Goal: Task Accomplishment & Management: Use online tool/utility

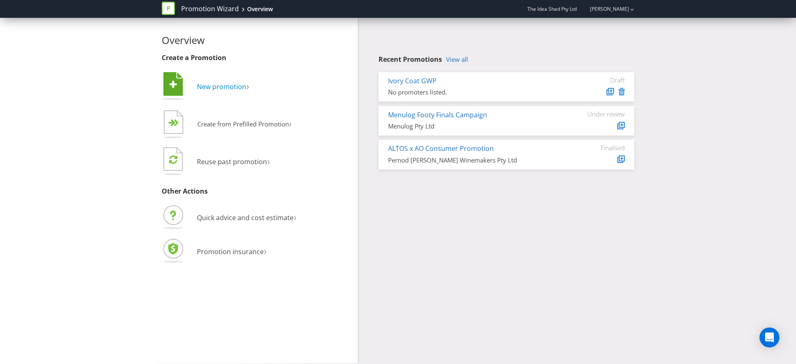
click at [237, 89] on span "New promotion" at bounding box center [221, 86] width 49 height 9
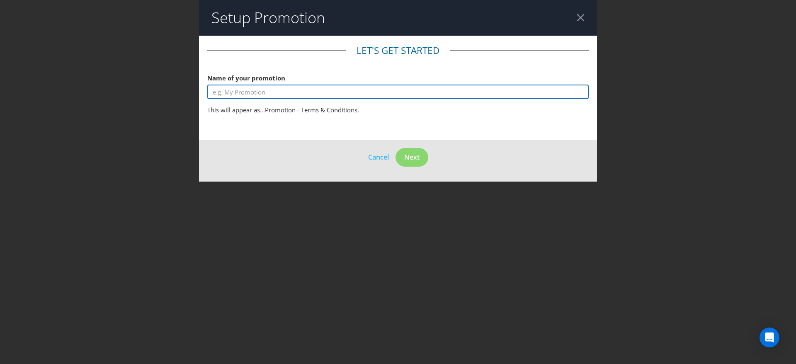
click at [315, 89] on input "text" at bounding box center [398, 92] width 382 height 15
type input "C"
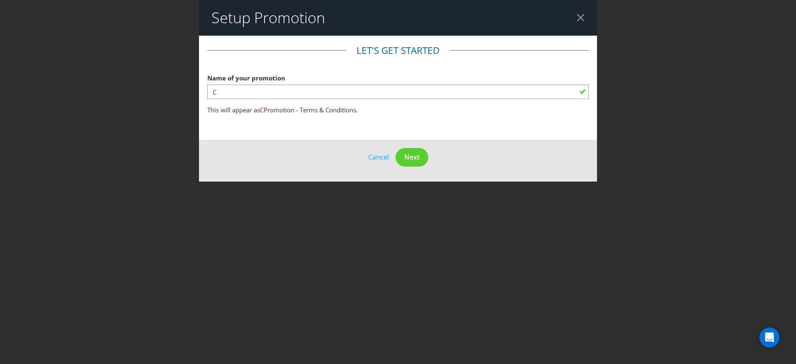
click at [584, 17] on div at bounding box center [581, 18] width 8 height 8
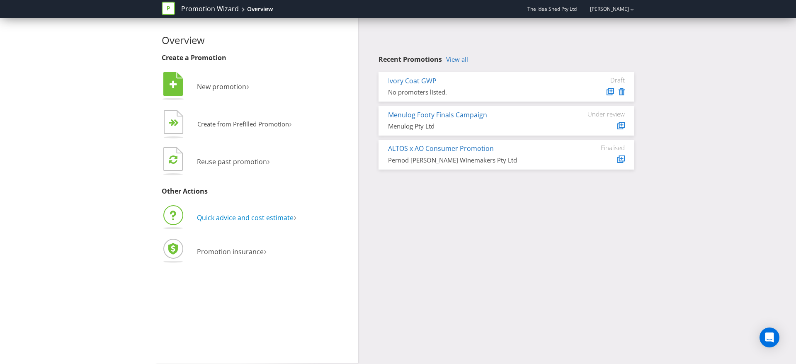
click at [244, 216] on span "Quick advice and cost estimate" at bounding box center [245, 217] width 97 height 9
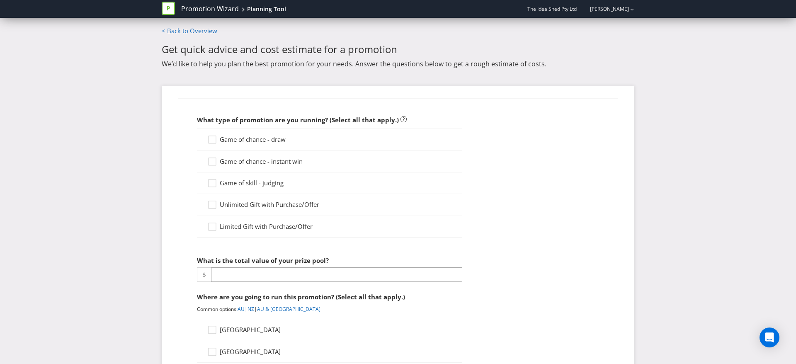
click at [239, 139] on span "Game of chance - draw" at bounding box center [253, 139] width 66 height 8
click at [0, 0] on input "Game of chance - draw" at bounding box center [0, 0] width 0 height 0
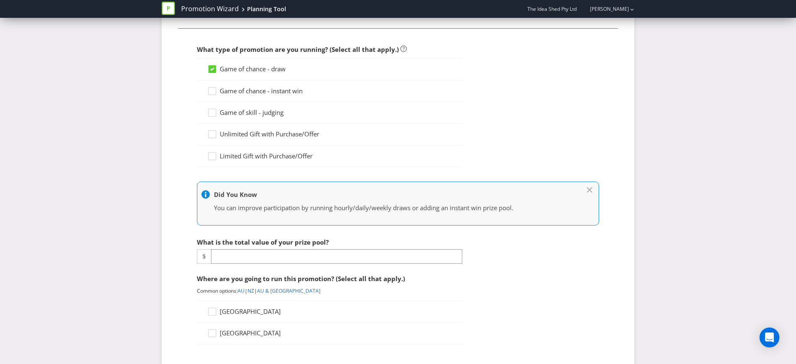
scroll to position [77, 0]
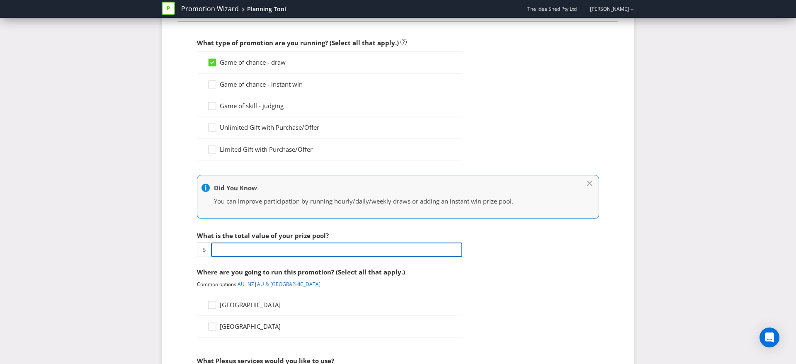
click at [381, 249] on input "number" at bounding box center [336, 250] width 251 height 15
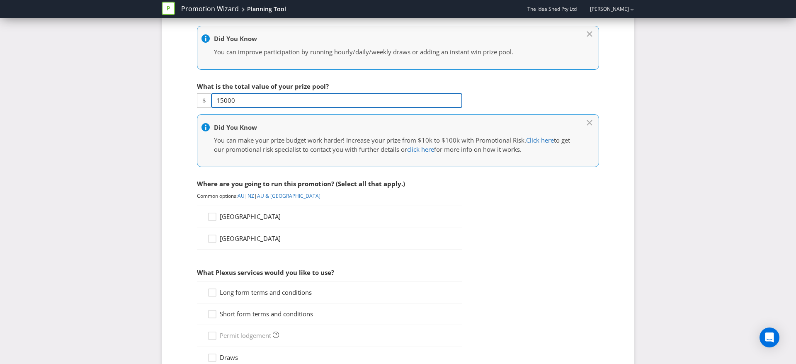
scroll to position [233, 0]
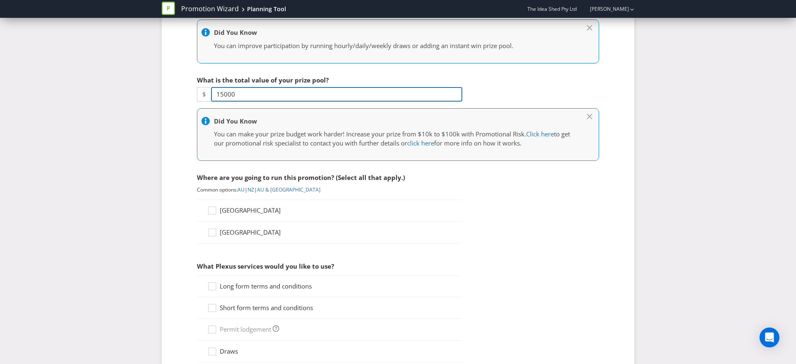
type input "15000"
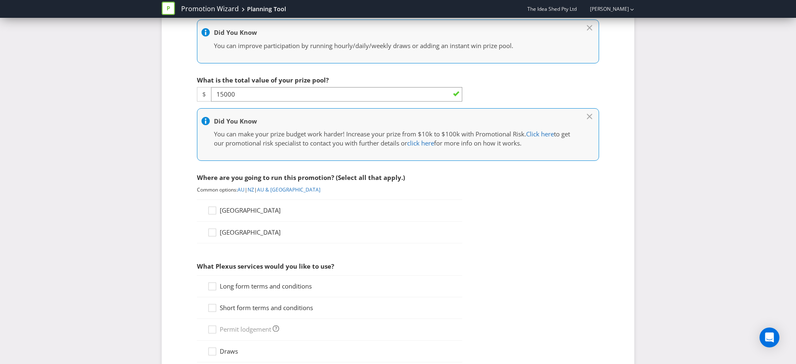
click at [229, 216] on div "[GEOGRAPHIC_DATA]" at bounding box center [329, 210] width 265 height 22
click at [236, 210] on span "[GEOGRAPHIC_DATA]" at bounding box center [250, 210] width 61 height 8
click at [0, 0] on input "[GEOGRAPHIC_DATA]" at bounding box center [0, 0] width 0 height 0
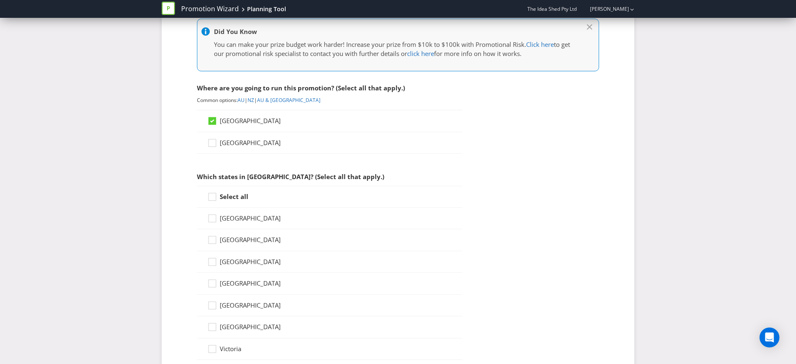
scroll to position [339, 0]
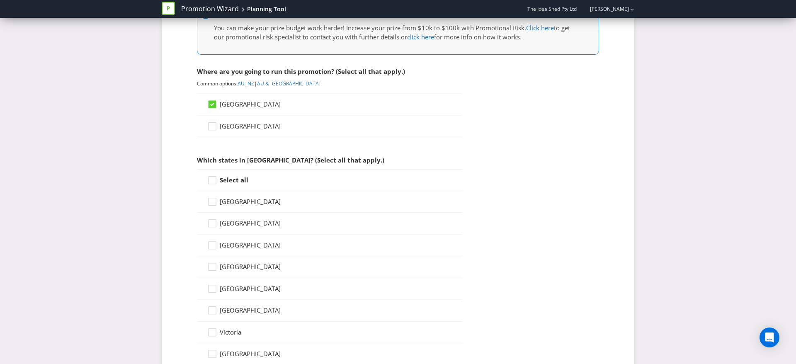
click at [224, 184] on label "Select all" at bounding box center [228, 180] width 43 height 9
click at [0, 0] on input "Select all" at bounding box center [0, 0] width 0 height 0
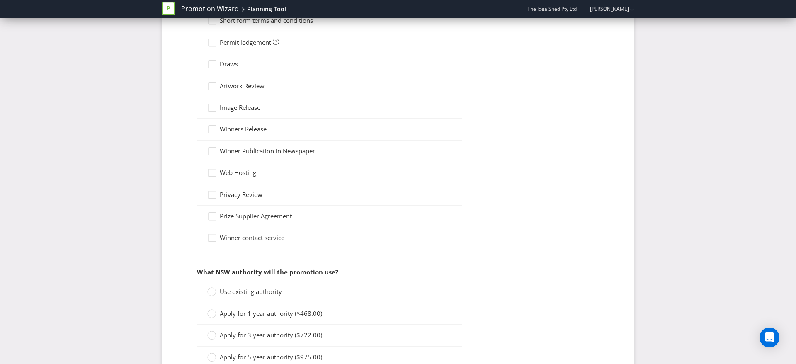
scroll to position [703, 0]
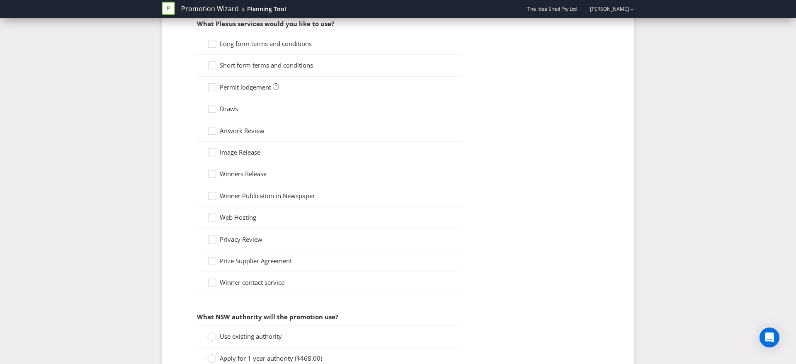
click at [236, 99] on div "Draws" at bounding box center [329, 109] width 265 height 22
drag, startPoint x: 235, startPoint y: 109, endPoint x: 232, endPoint y: 104, distance: 5.4
click at [233, 106] on span "Draws" at bounding box center [229, 108] width 18 height 8
click at [0, 0] on input "Draws" at bounding box center [0, 0] width 0 height 0
drag, startPoint x: 234, startPoint y: 113, endPoint x: 230, endPoint y: 102, distance: 11.6
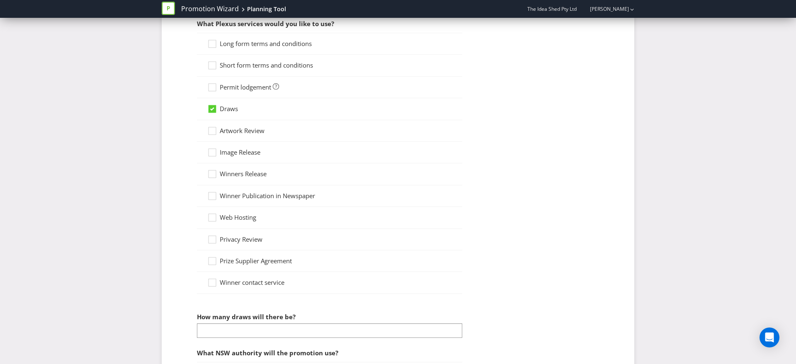
click at [233, 111] on label "Draws" at bounding box center [223, 108] width 32 height 9
click at [0, 0] on input "Draws" at bounding box center [0, 0] width 0 height 0
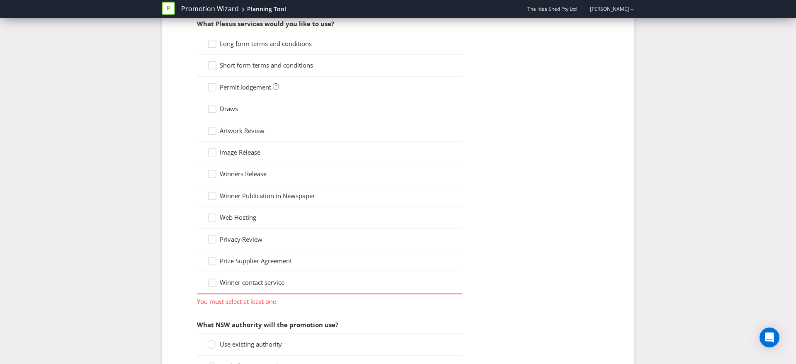
drag, startPoint x: 230, startPoint y: 87, endPoint x: 232, endPoint y: 75, distance: 12.6
click at [230, 87] on span "Permit lodgement" at bounding box center [245, 87] width 51 height 8
click at [0, 0] on input "Permit lodgement" at bounding box center [0, 0] width 0 height 0
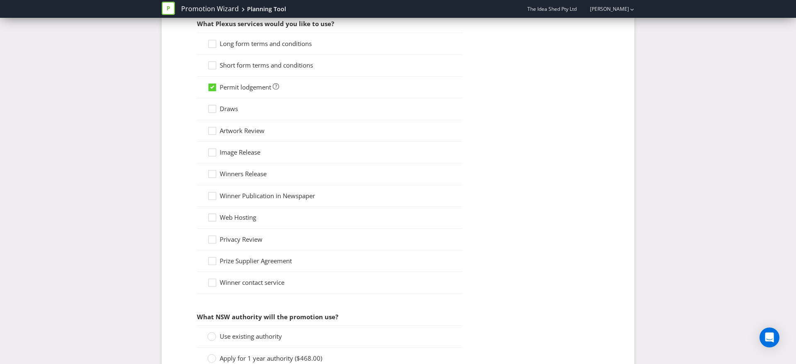
drag, startPoint x: 236, startPoint y: 66, endPoint x: 230, endPoint y: 40, distance: 26.9
click at [235, 64] on span "Short form terms and conditions" at bounding box center [266, 65] width 93 height 8
click at [0, 0] on input "Short form terms and conditions" at bounding box center [0, 0] width 0 height 0
click at [230, 39] on span "Long form terms and conditions" at bounding box center [266, 43] width 92 height 8
click at [0, 0] on input "Long form terms and conditions" at bounding box center [0, 0] width 0 height 0
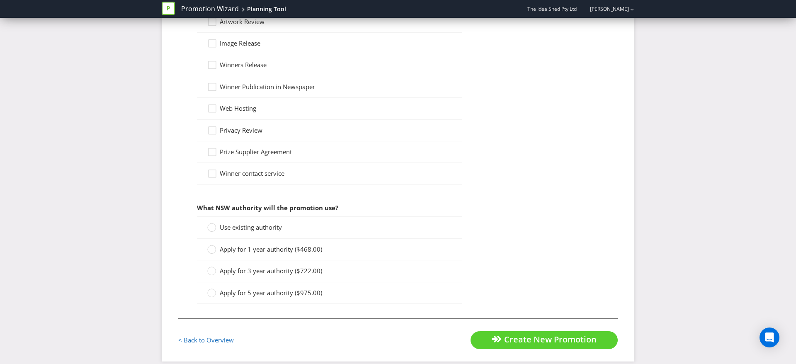
scroll to position [822, 0]
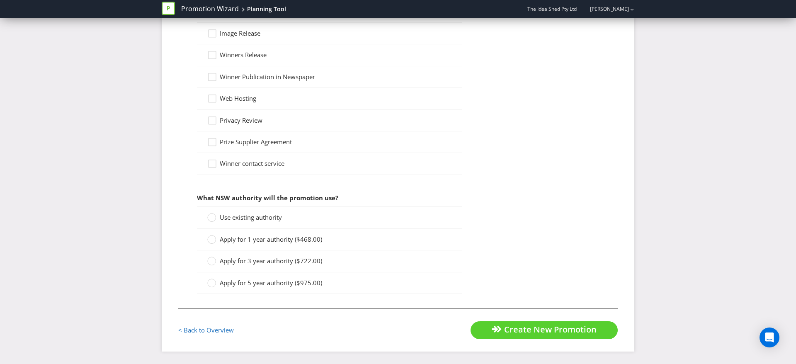
click at [270, 217] on span "Use existing authority" at bounding box center [251, 217] width 62 height 8
click at [0, 0] on input "Use existing authority" at bounding box center [0, 0] width 0 height 0
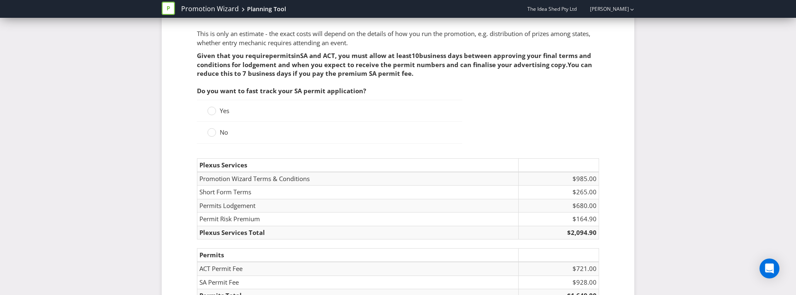
scroll to position [1106, 0]
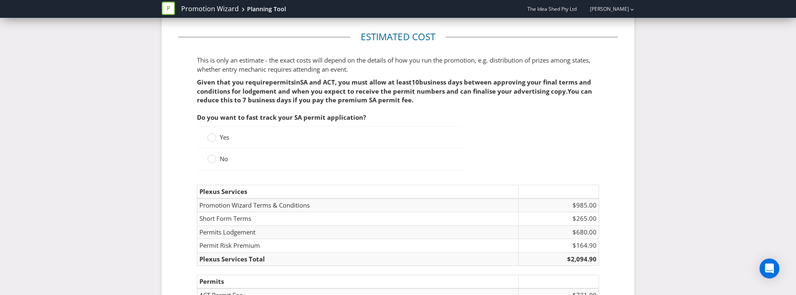
click at [221, 139] on span "Yes" at bounding box center [225, 137] width 10 height 8
click at [0, 0] on input "Yes" at bounding box center [0, 0] width 0 height 0
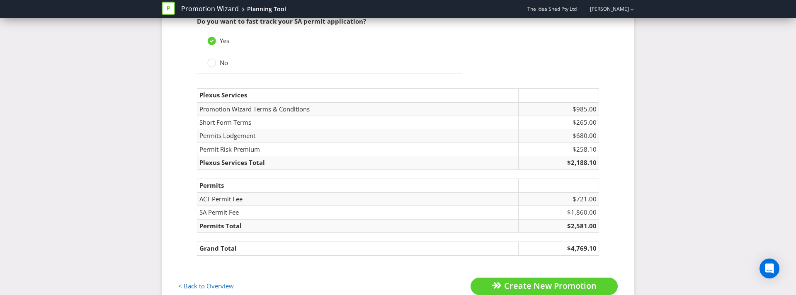
scroll to position [1207, 0]
